Goal: Navigation & Orientation: Find specific page/section

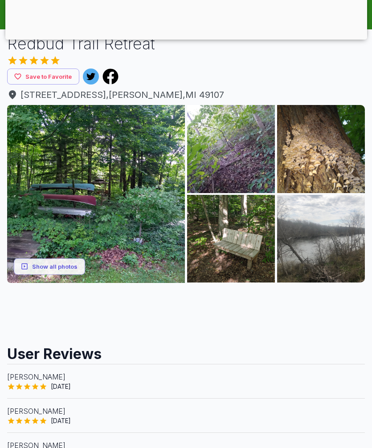
scroll to position [51, 0]
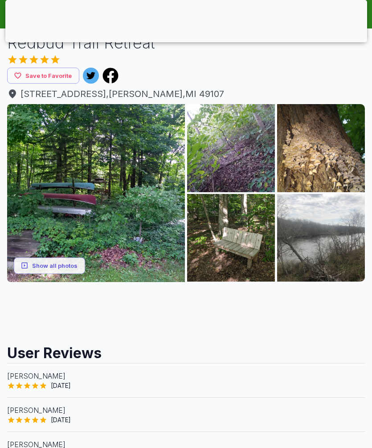
click at [340, 153] on img at bounding box center [321, 148] width 88 height 88
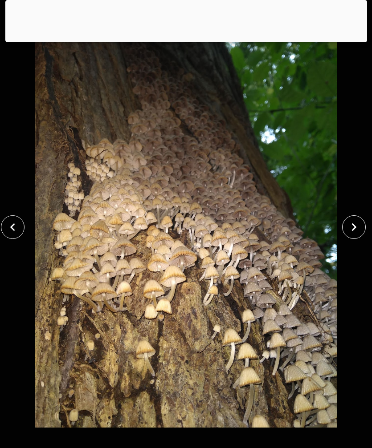
click at [350, 235] on icon "close" at bounding box center [354, 227] width 16 height 16
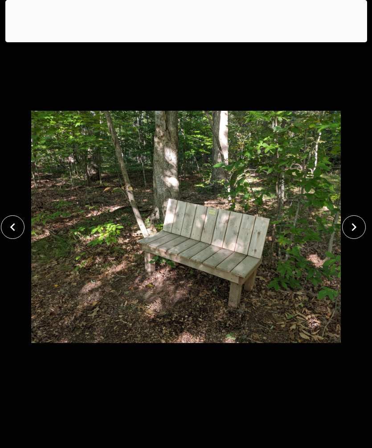
click at [354, 232] on button "close" at bounding box center [354, 227] width 24 height 24
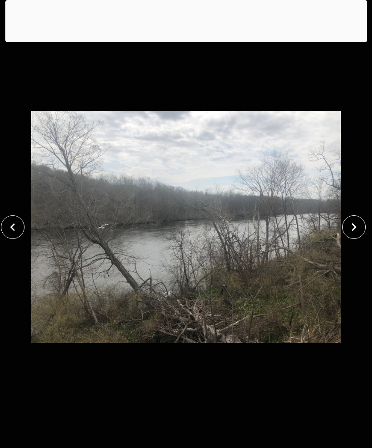
click at [351, 235] on icon "close" at bounding box center [354, 227] width 16 height 16
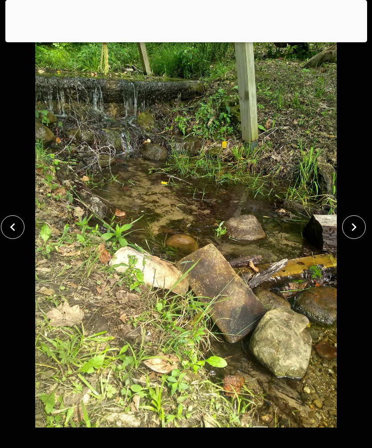
click at [351, 235] on icon "close" at bounding box center [354, 227] width 16 height 16
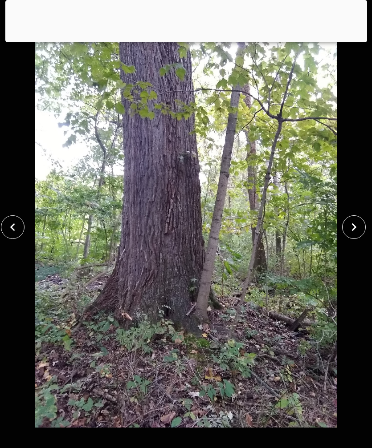
click at [347, 235] on icon "close" at bounding box center [354, 227] width 16 height 16
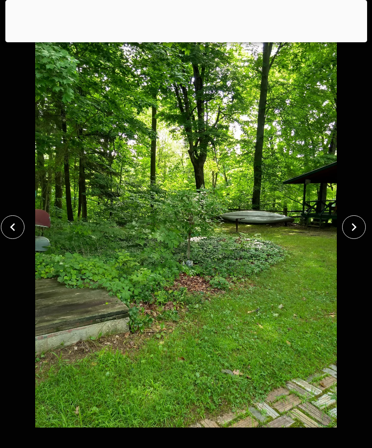
click at [350, 235] on icon "close" at bounding box center [354, 227] width 16 height 16
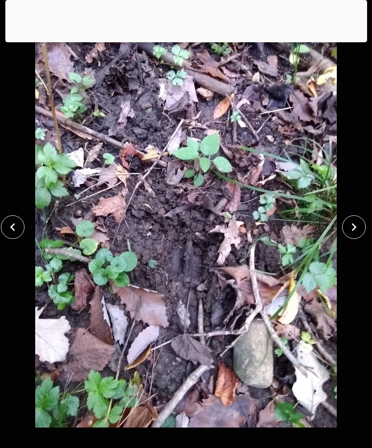
click at [346, 235] on icon "close" at bounding box center [354, 227] width 16 height 16
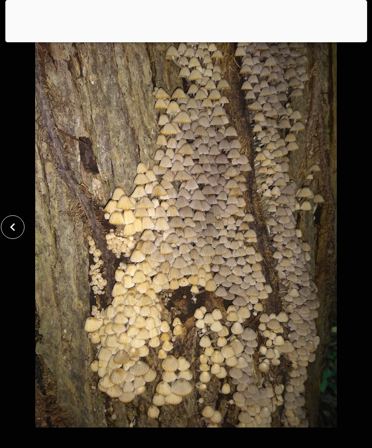
click at [352, 251] on div at bounding box center [186, 226] width 372 height 401
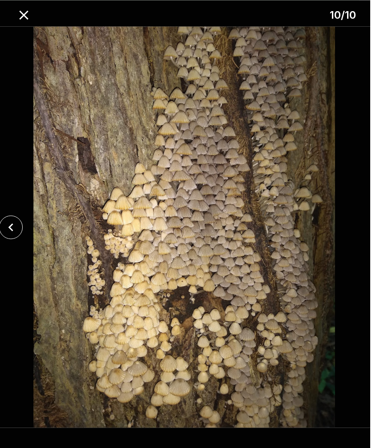
scroll to position [27, 0]
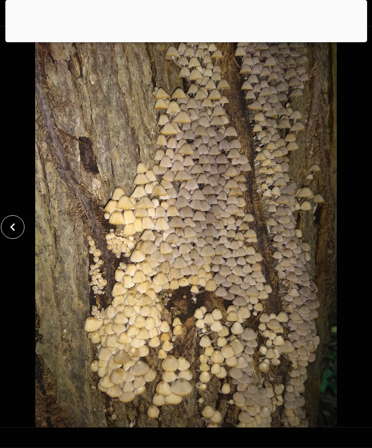
click at [338, 236] on img at bounding box center [186, 226] width 310 height 401
click at [16, 235] on icon "close" at bounding box center [13, 227] width 16 height 16
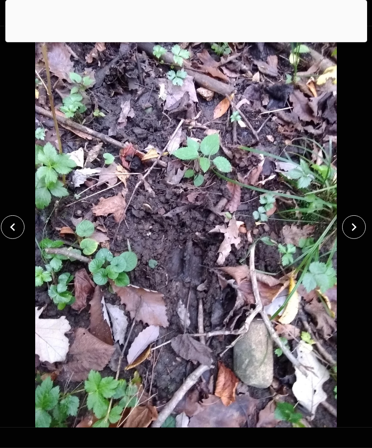
click at [14, 235] on icon "close" at bounding box center [13, 227] width 16 height 16
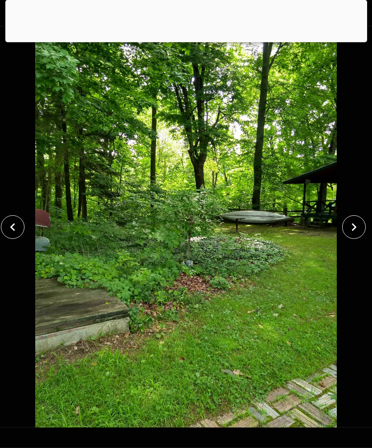
click at [24, 238] on button "close" at bounding box center [13, 227] width 24 height 24
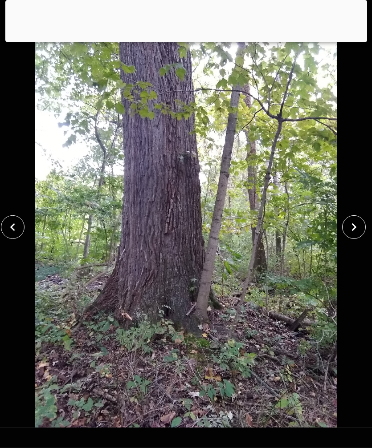
click at [24, 239] on button "close" at bounding box center [13, 227] width 24 height 24
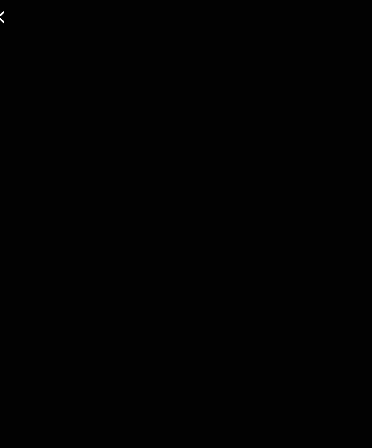
scroll to position [0, 0]
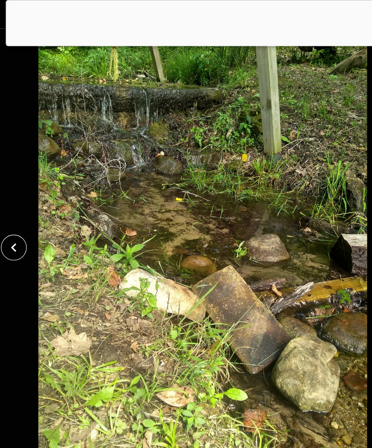
click at [23, 220] on div at bounding box center [15, 227] width 31 height 24
click at [21, 224] on button "close" at bounding box center [13, 227] width 24 height 24
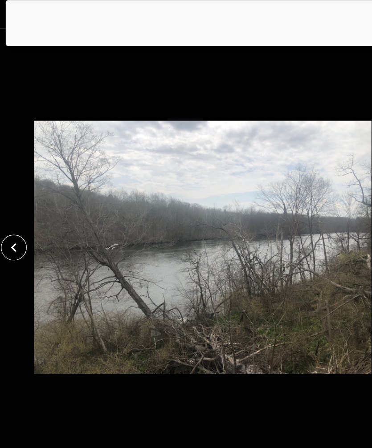
click at [18, 224] on icon "close" at bounding box center [13, 227] width 16 height 16
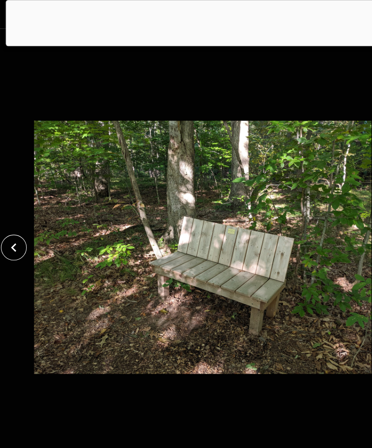
click at [15, 230] on icon "close" at bounding box center [13, 227] width 16 height 16
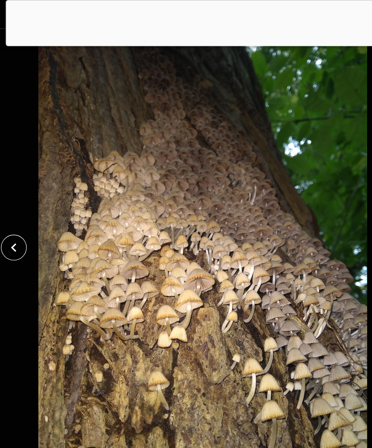
click at [15, 229] on icon "close" at bounding box center [13, 227] width 16 height 16
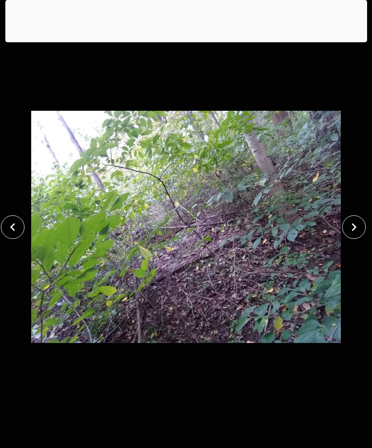
scroll to position [9, 0]
click at [16, 228] on icon "close" at bounding box center [13, 227] width 16 height 16
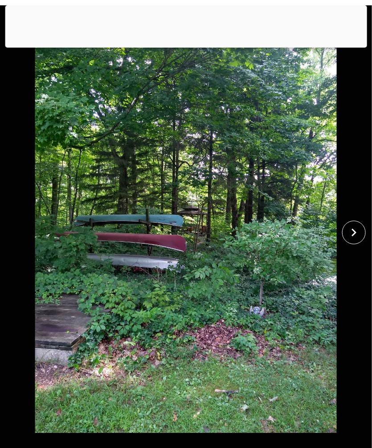
scroll to position [0, 0]
